Goal: Communication & Community: Answer question/provide support

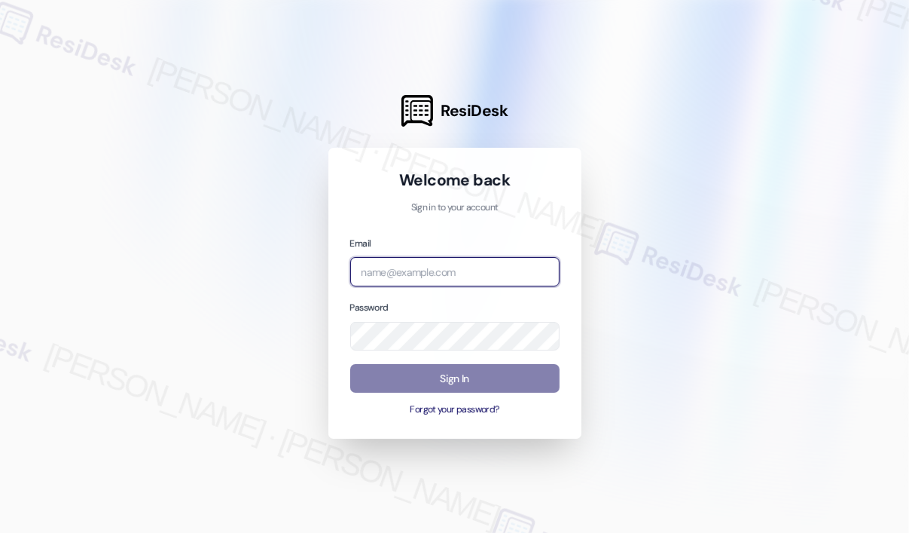
click at [382, 262] on input "email" at bounding box center [454, 271] width 209 height 29
type input "automated-surveys-campus_living_centres-[PERSON_NAME].roles@campus_living_[DOMA…"
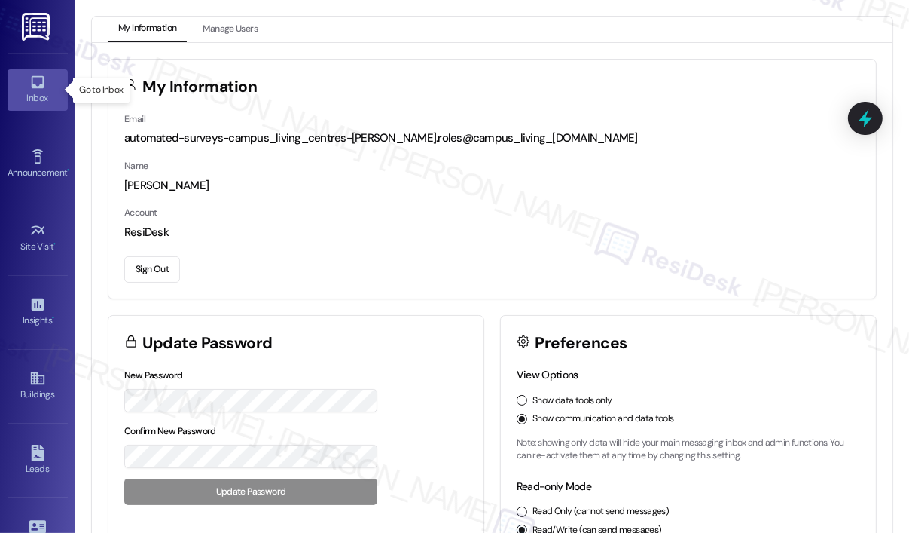
click at [37, 83] on icon at bounding box center [37, 82] width 17 height 17
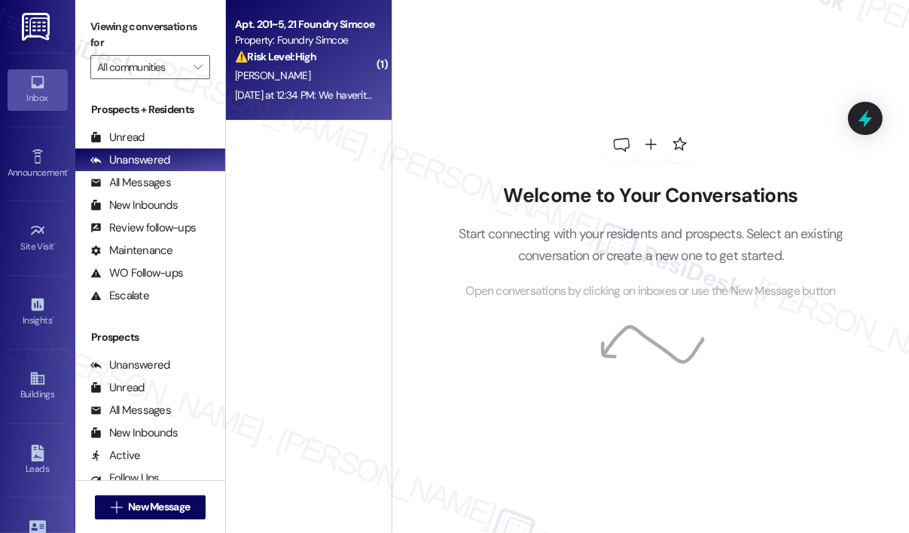
click at [276, 66] on div "Apt. 201~5, 21 Foundry Simcoe Property: Foundry Simcoe ⚠️ Risk Level: High The …" at bounding box center [305, 40] width 142 height 51
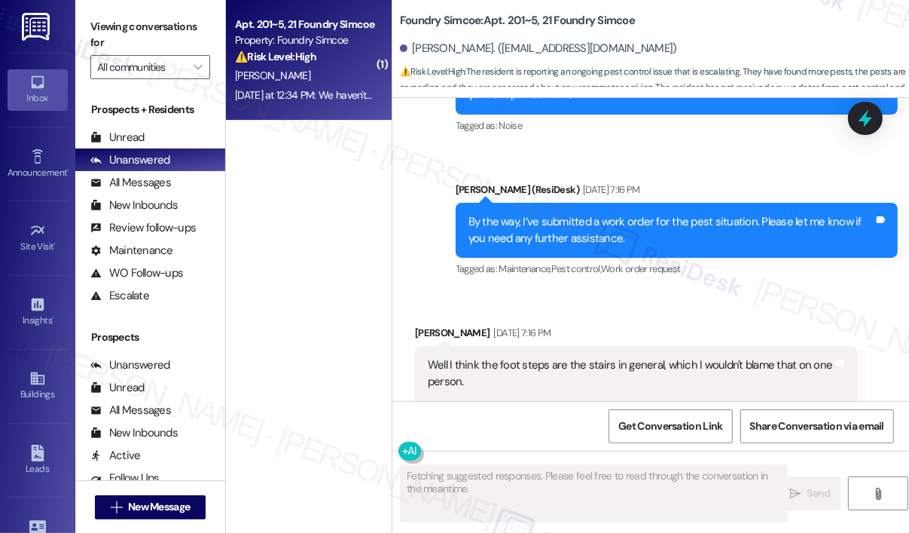
scroll to position [45123, 0]
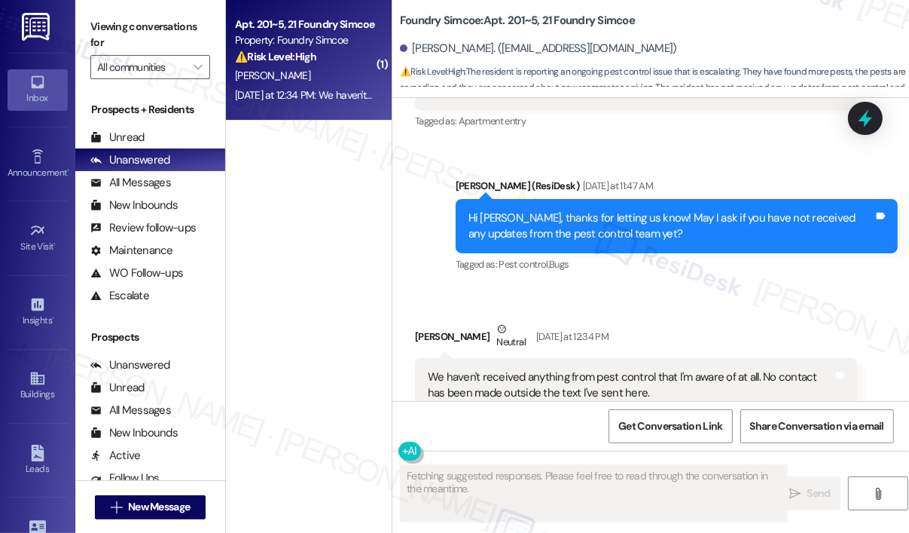
click at [573, 287] on div "Received via SMS [PERSON_NAME] Neutral [DATE] at 12:34 PM We haven't received a…" at bounding box center [650, 407] width 517 height 240
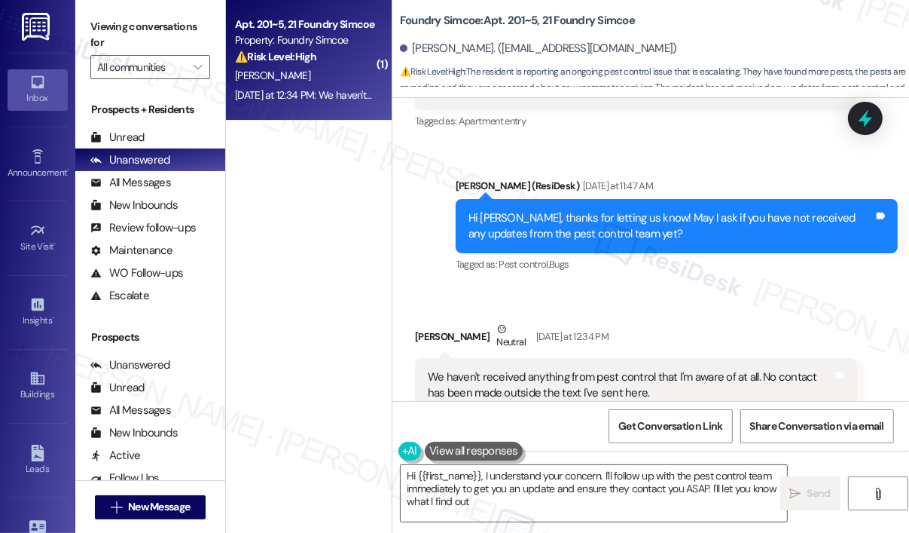
type textarea "Hi {{first_name}}, I understand your concern. I'll follow up with the pest cont…"
click at [573, 287] on div "Received via SMS [PERSON_NAME] Neutral [DATE] at 12:34 PM We haven't received a…" at bounding box center [650, 407] width 517 height 240
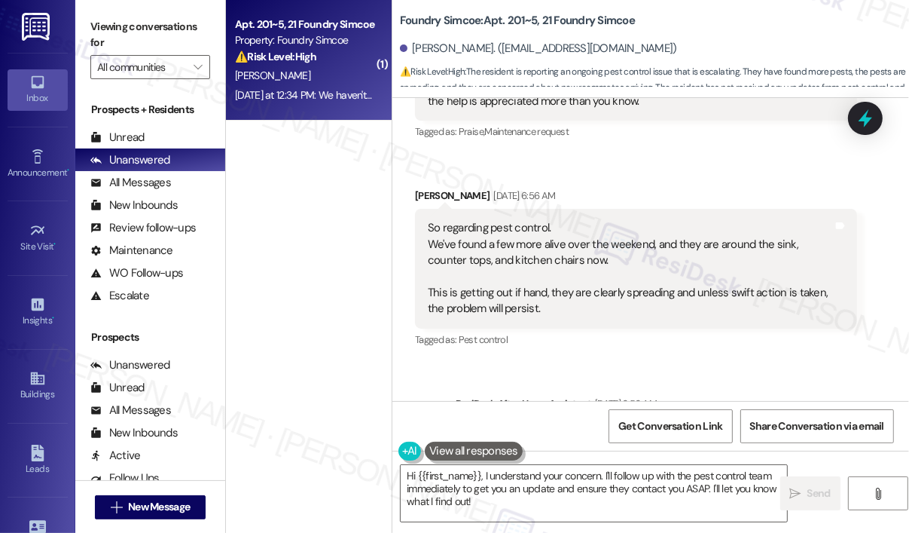
scroll to position [44554, 0]
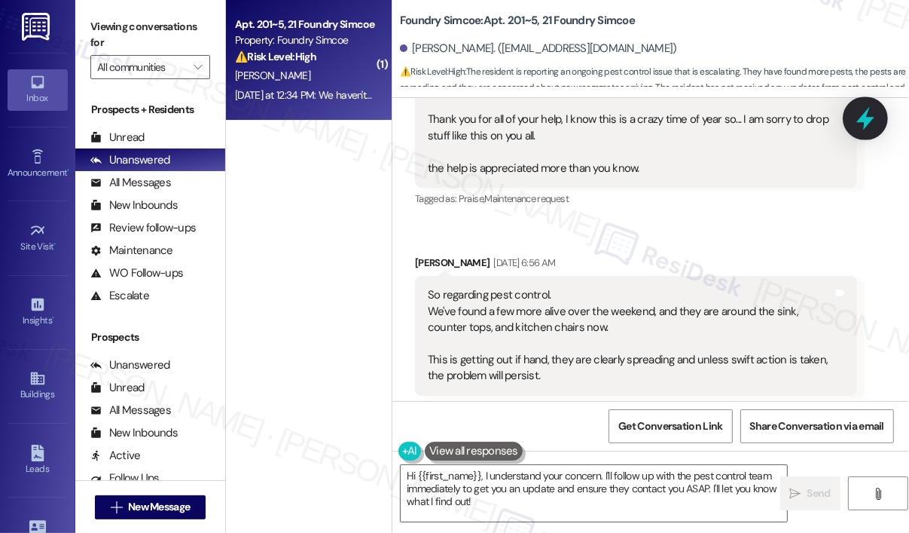
click at [867, 121] on icon at bounding box center [866, 118] width 18 height 23
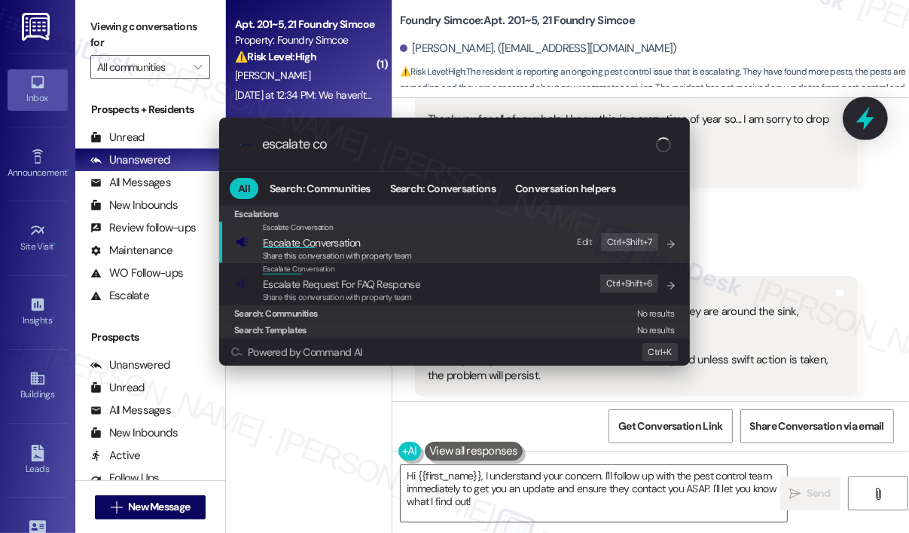
type input "escalate con"
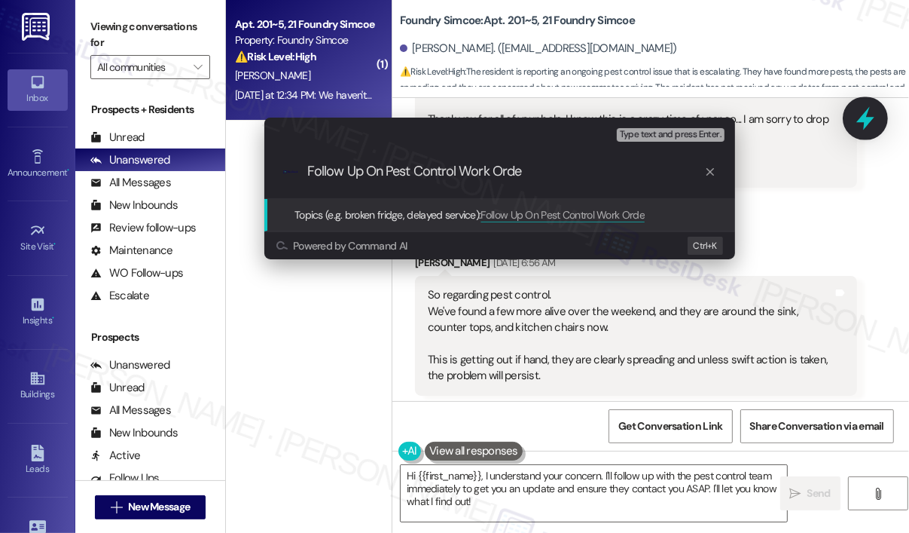
type input "Follow Up On Pest Control Work Order"
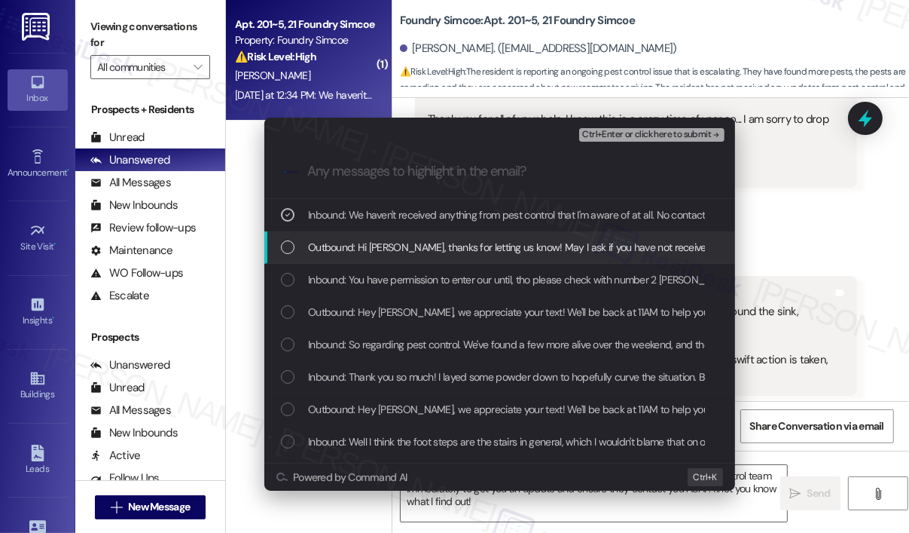
click at [365, 243] on span "Outbound: Hi [PERSON_NAME], thanks for letting us know! May I ask if you have n…" at bounding box center [609, 247] width 603 height 17
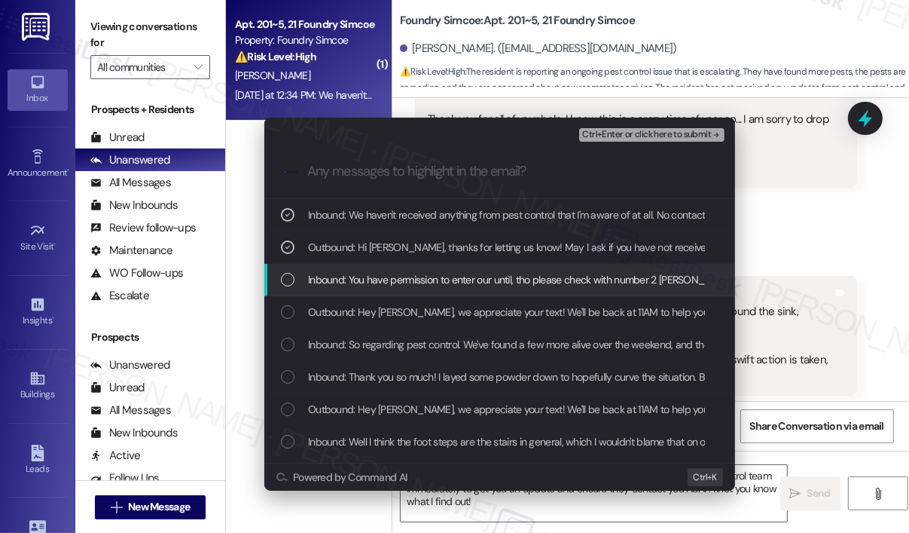
click at [348, 276] on span "Inbound: You have permission to enter our until, tho please check with number 2…" at bounding box center [794, 279] width 972 height 17
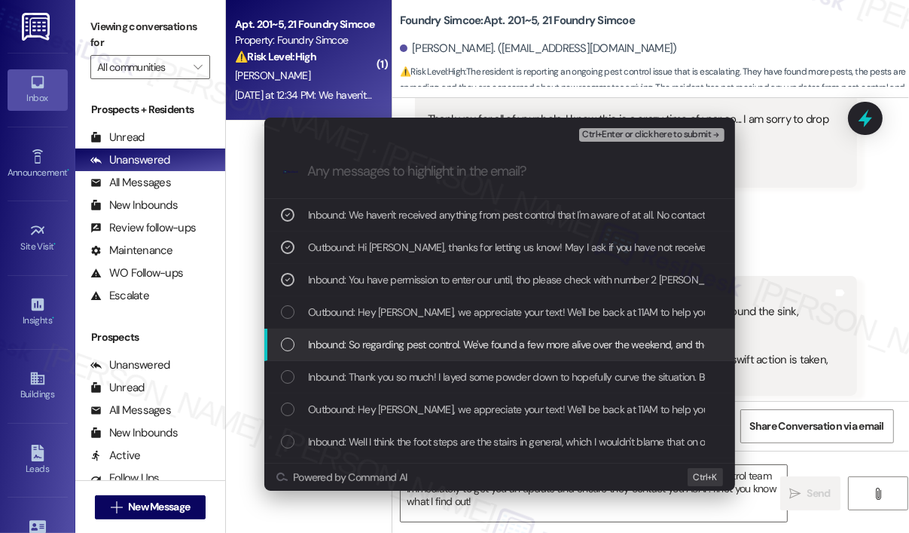
click at [298, 346] on div "Inbound: So regarding pest control. We've found a few more alive over the weeke…" at bounding box center [501, 344] width 441 height 17
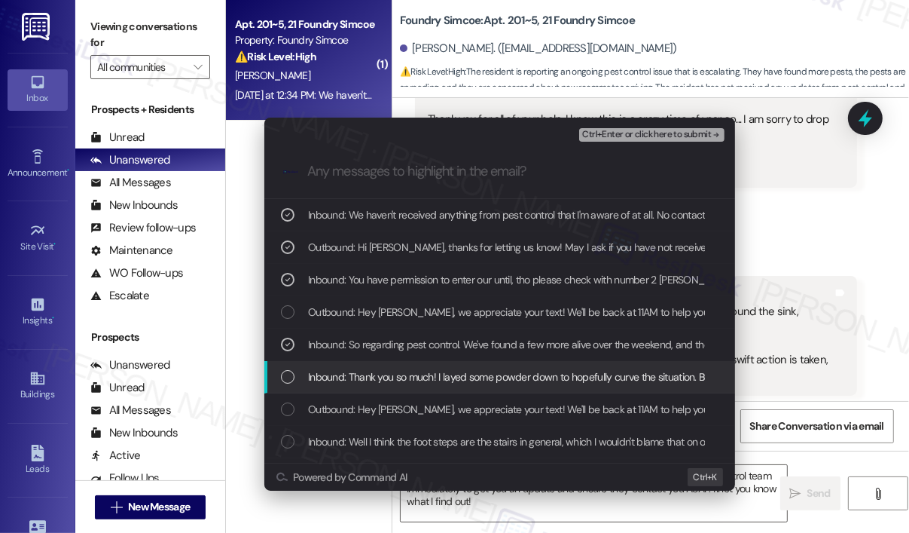
click at [292, 373] on div "List of options" at bounding box center [288, 377] width 14 height 14
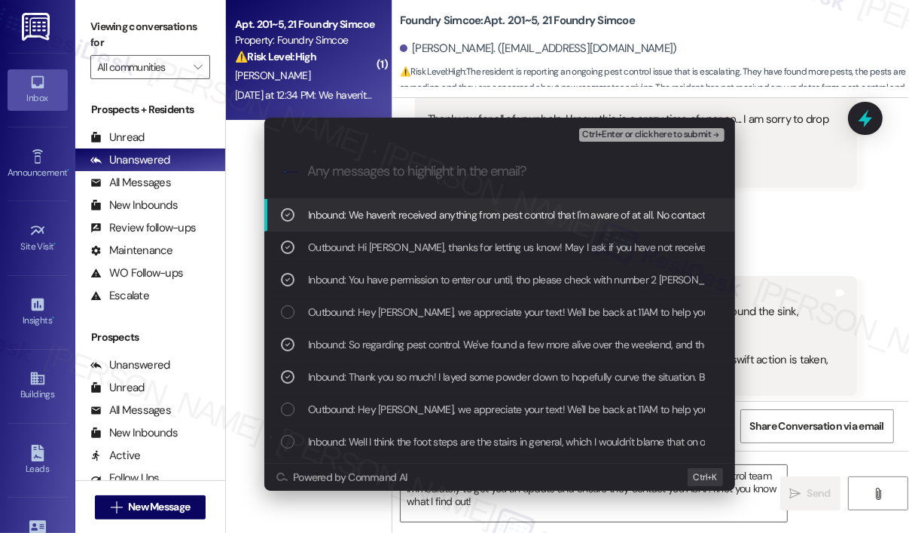
click at [634, 133] on span "Ctrl+Enter or click here to submit" at bounding box center [646, 135] width 129 height 11
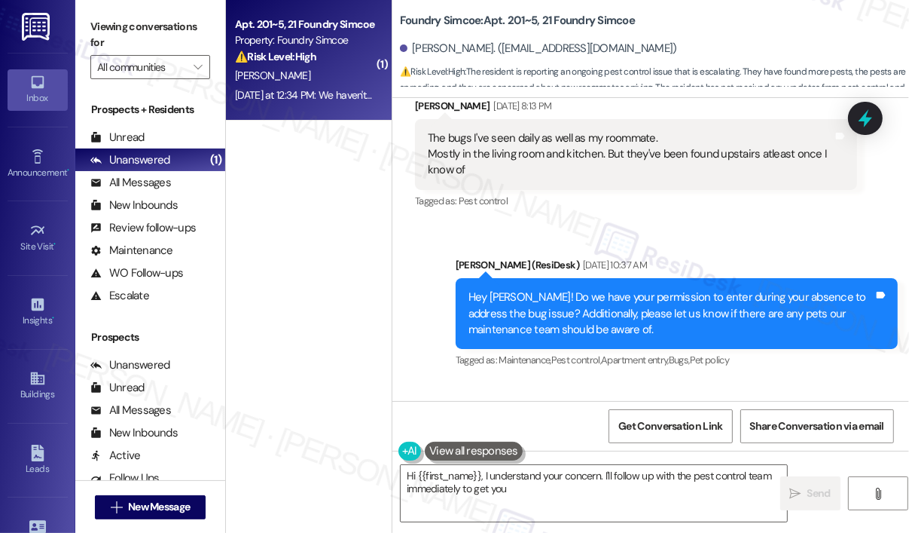
scroll to position [45123, 0]
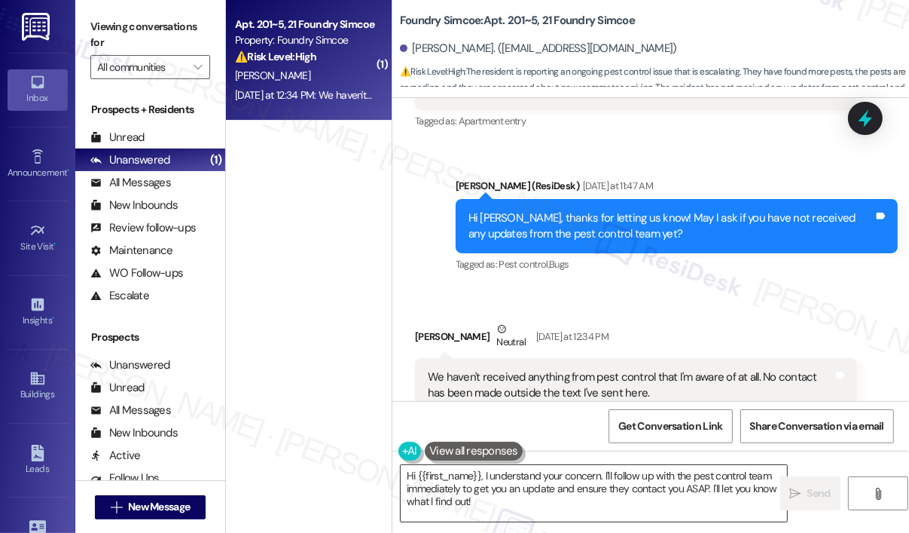
click at [594, 499] on textarea "Hi {{first_name}}, I understand your concern. I'll follow up with the pest cont…" at bounding box center [594, 493] width 386 height 57
click at [822, 491] on span "Send" at bounding box center [819, 493] width 23 height 16
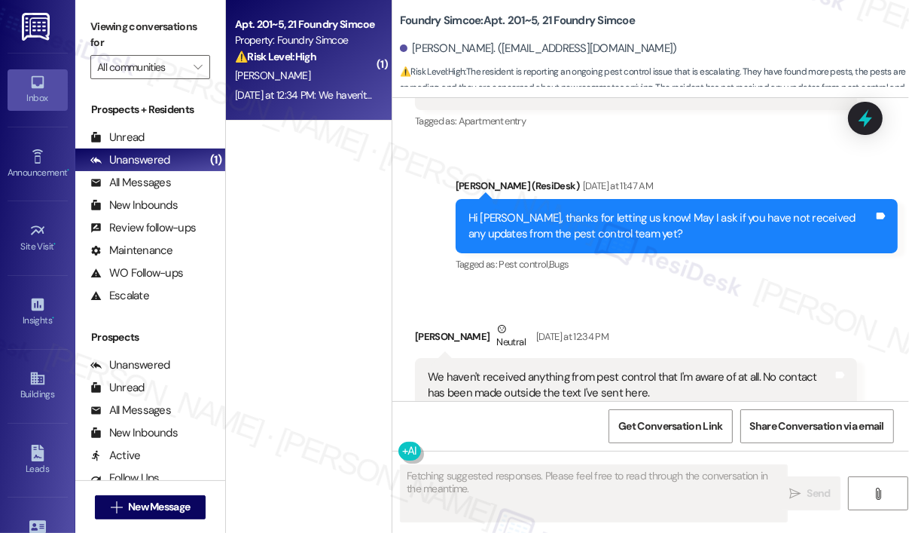
click at [866, 370] on div "Received via SMS [PERSON_NAME] Neutral [DATE] at 12:34 PM We haven't received a…" at bounding box center [650, 407] width 517 height 240
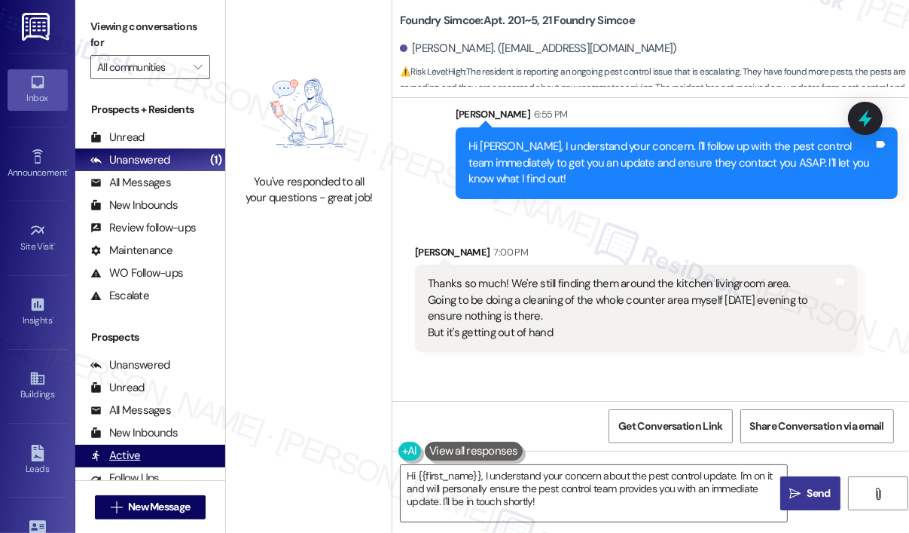
scroll to position [45794, 0]
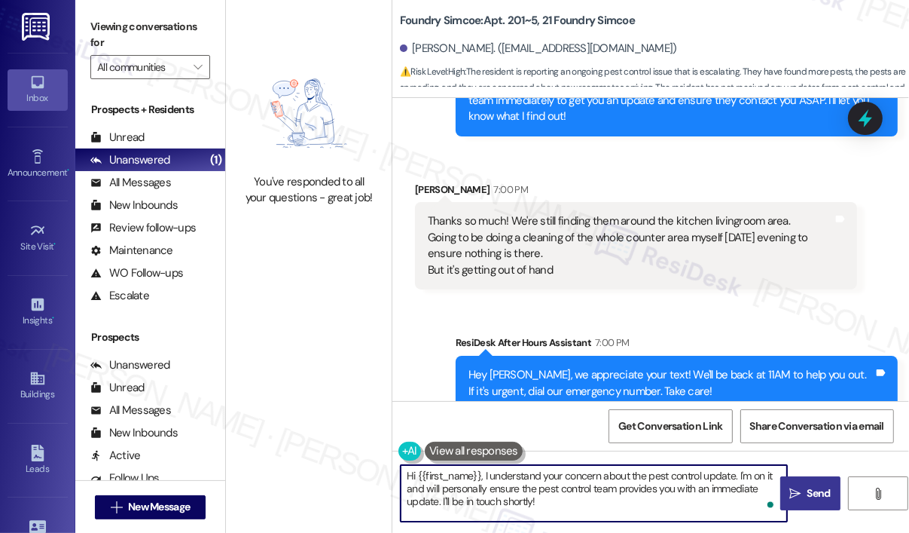
drag, startPoint x: 577, startPoint y: 503, endPoint x: 383, endPoint y: 460, distance: 199.1
click at [383, 462] on div "You've responded to all your questions - great job! Foundry Simcoe: Apt. 201~5,…" at bounding box center [567, 266] width 683 height 533
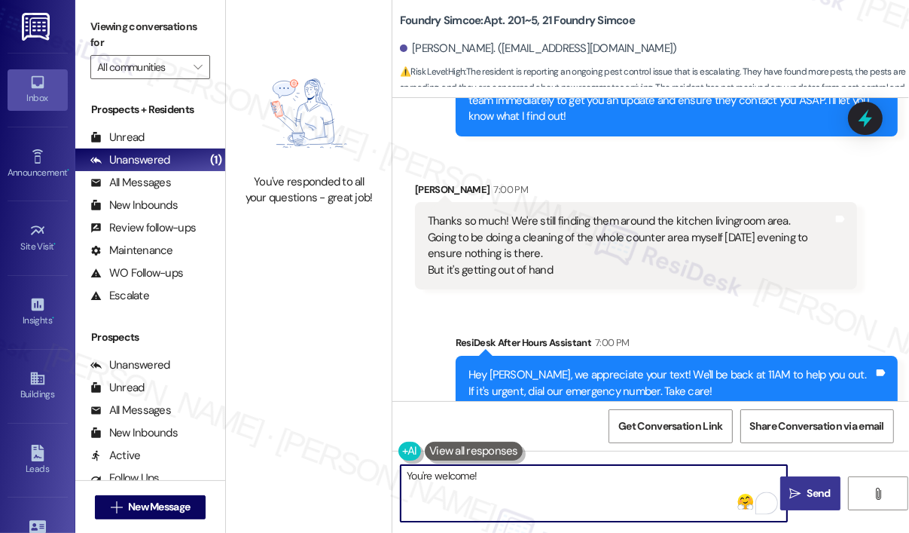
type textarea "You're welcome!"
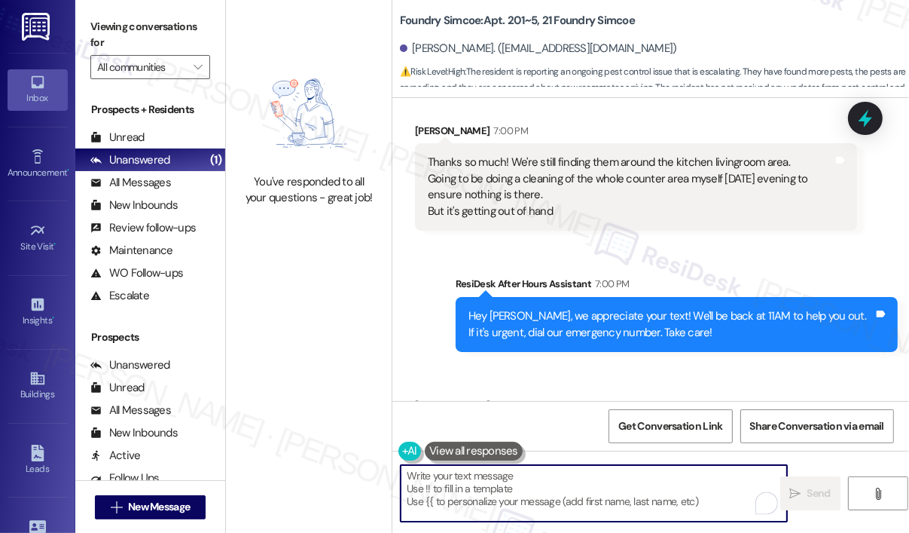
scroll to position [45900, 0]
